Goal: Transaction & Acquisition: Purchase product/service

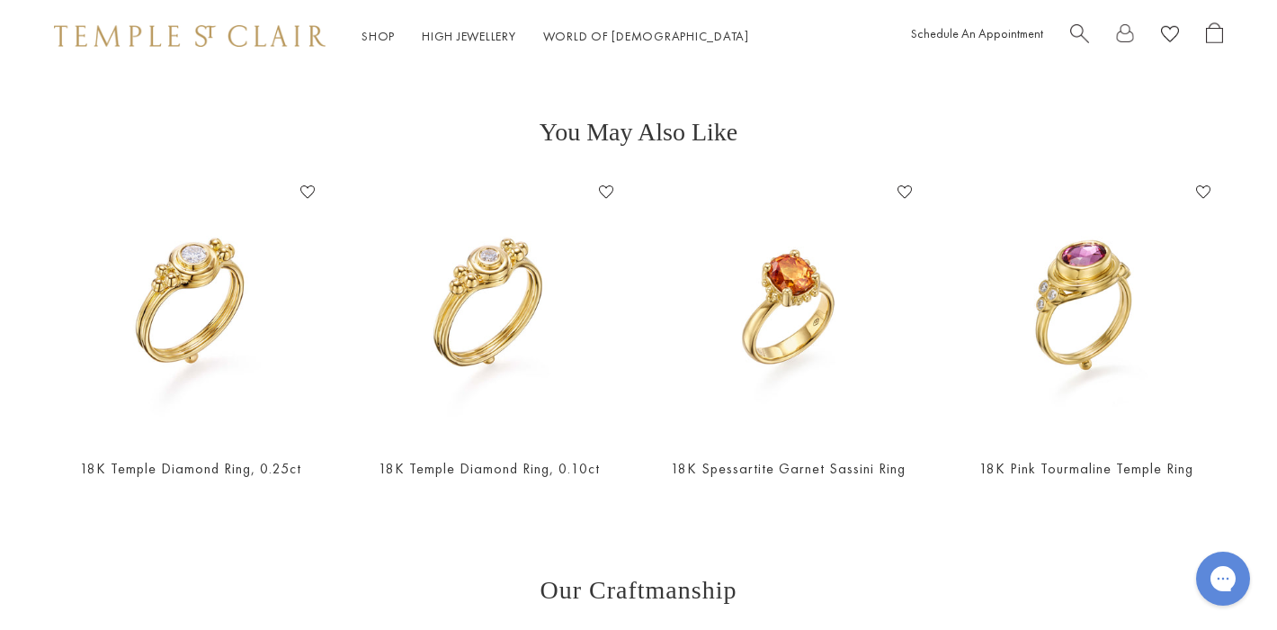
scroll to position [659, 0]
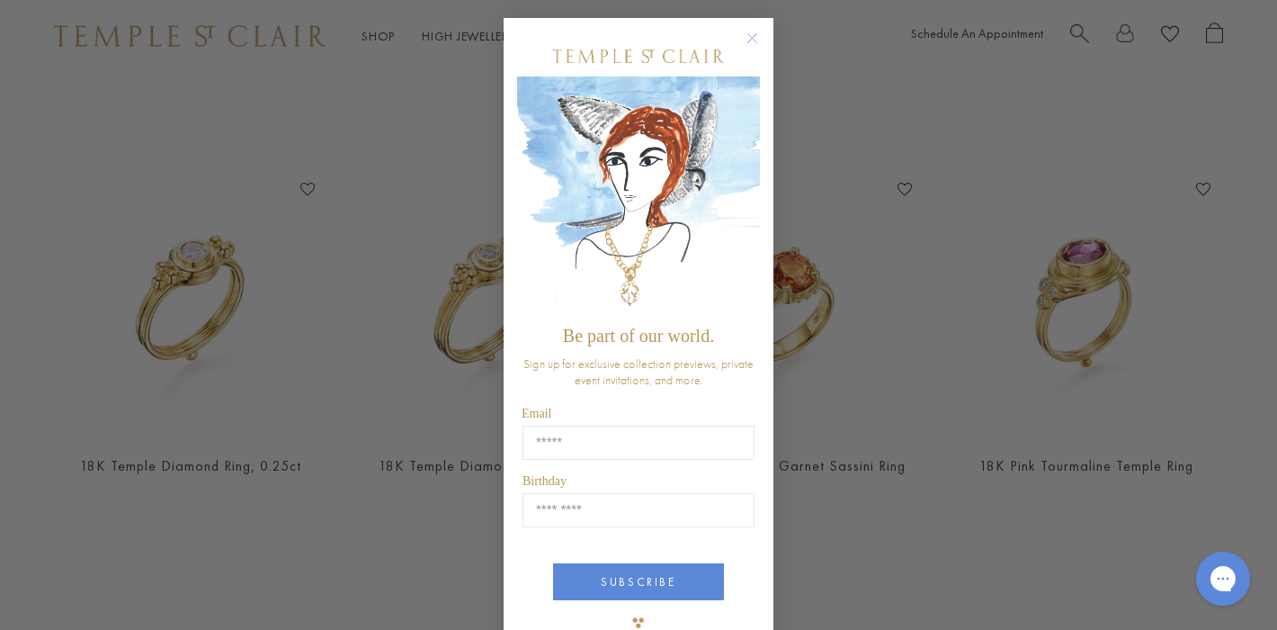
click at [741, 41] on icon "Close dialog" at bounding box center [752, 38] width 22 height 22
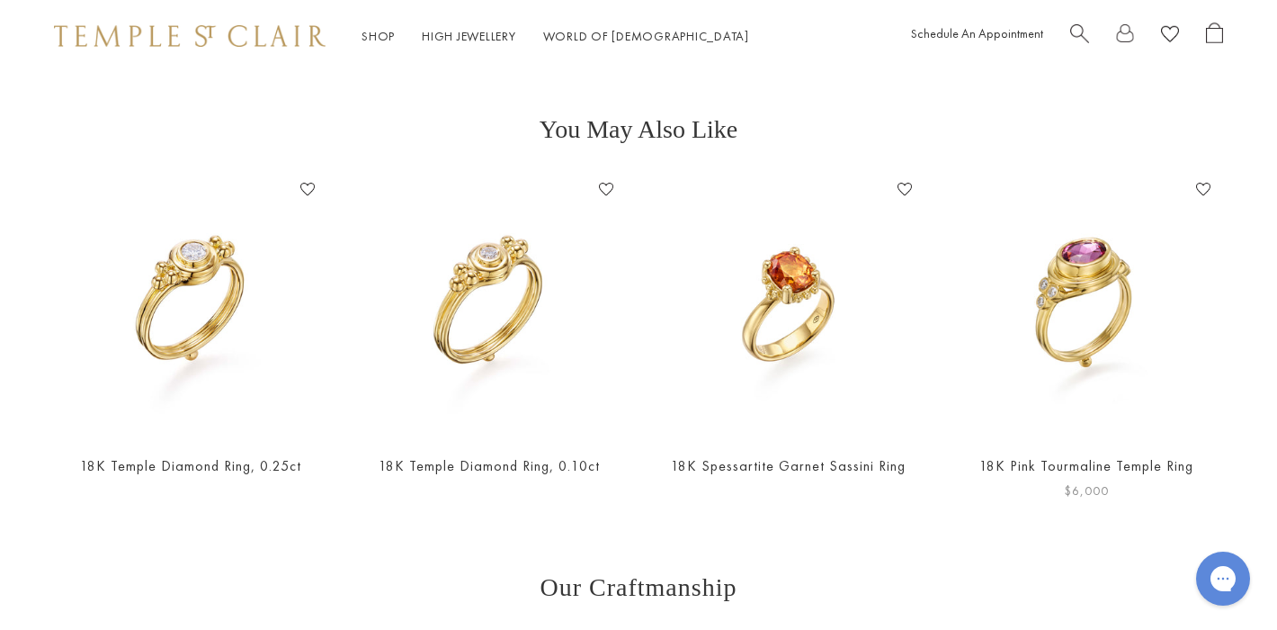
click at [1076, 255] on img at bounding box center [1086, 306] width 263 height 263
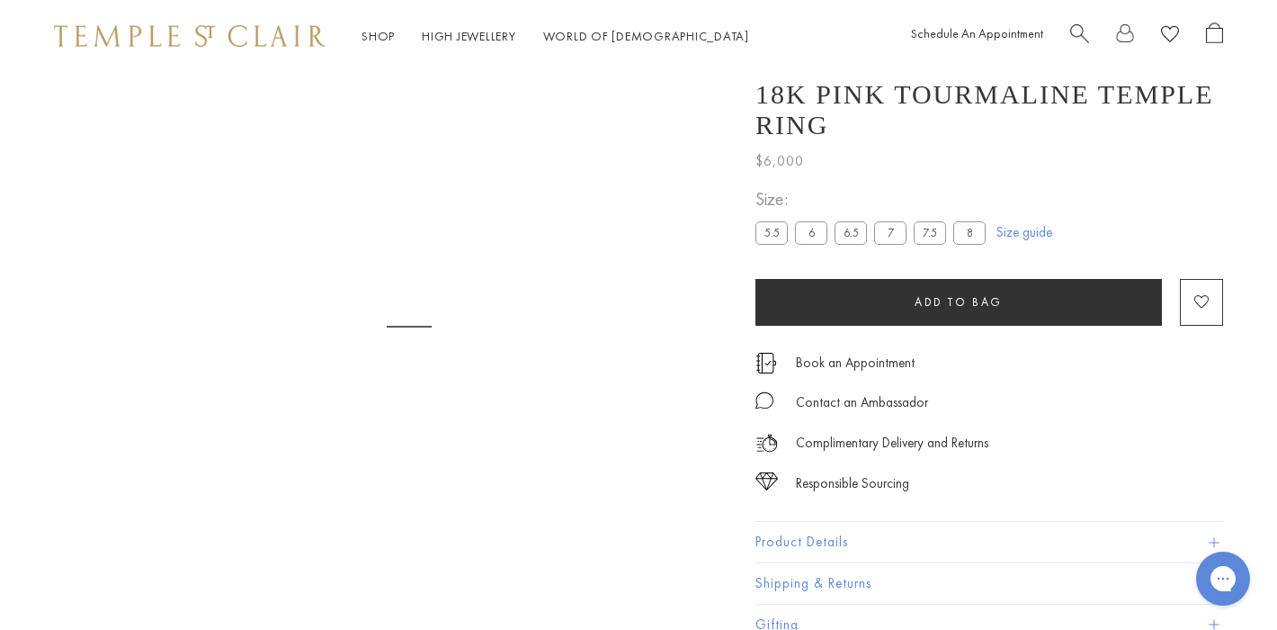
scroll to position [72, 0]
